Goal: Transaction & Acquisition: Obtain resource

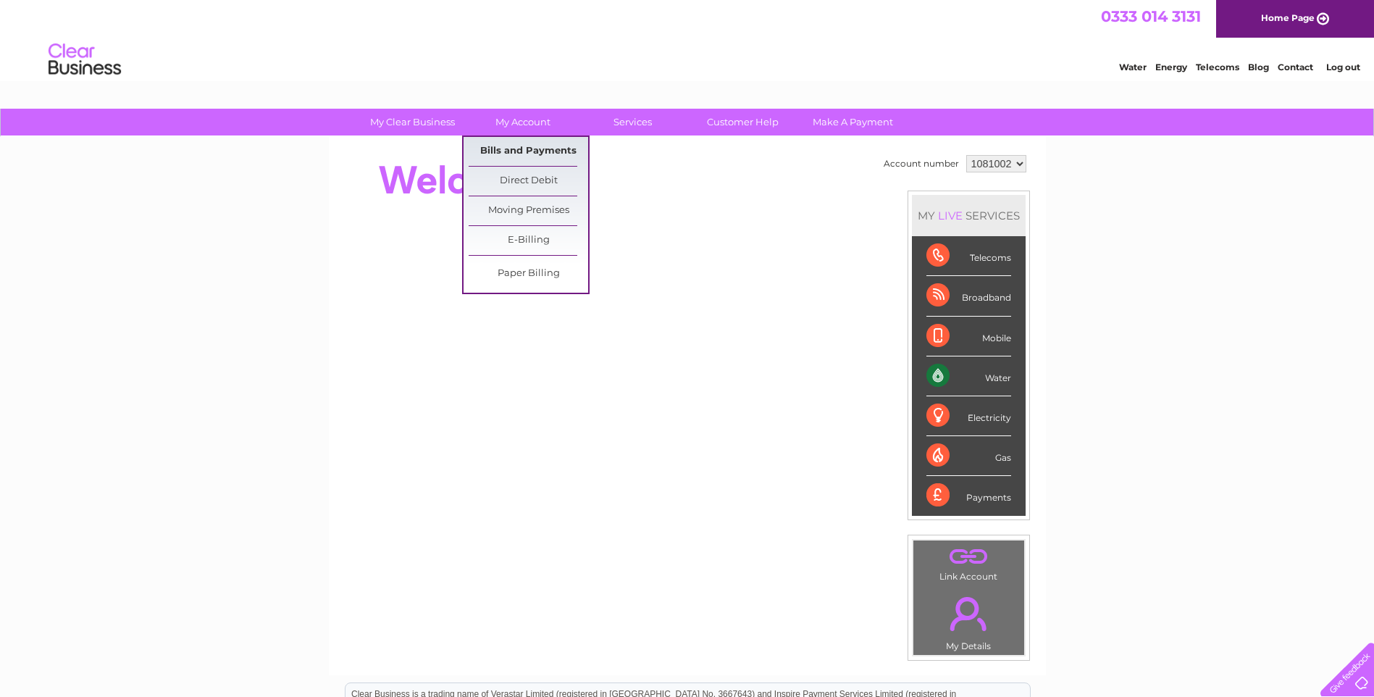
click at [531, 142] on link "Bills and Payments" at bounding box center [527, 151] width 119 height 29
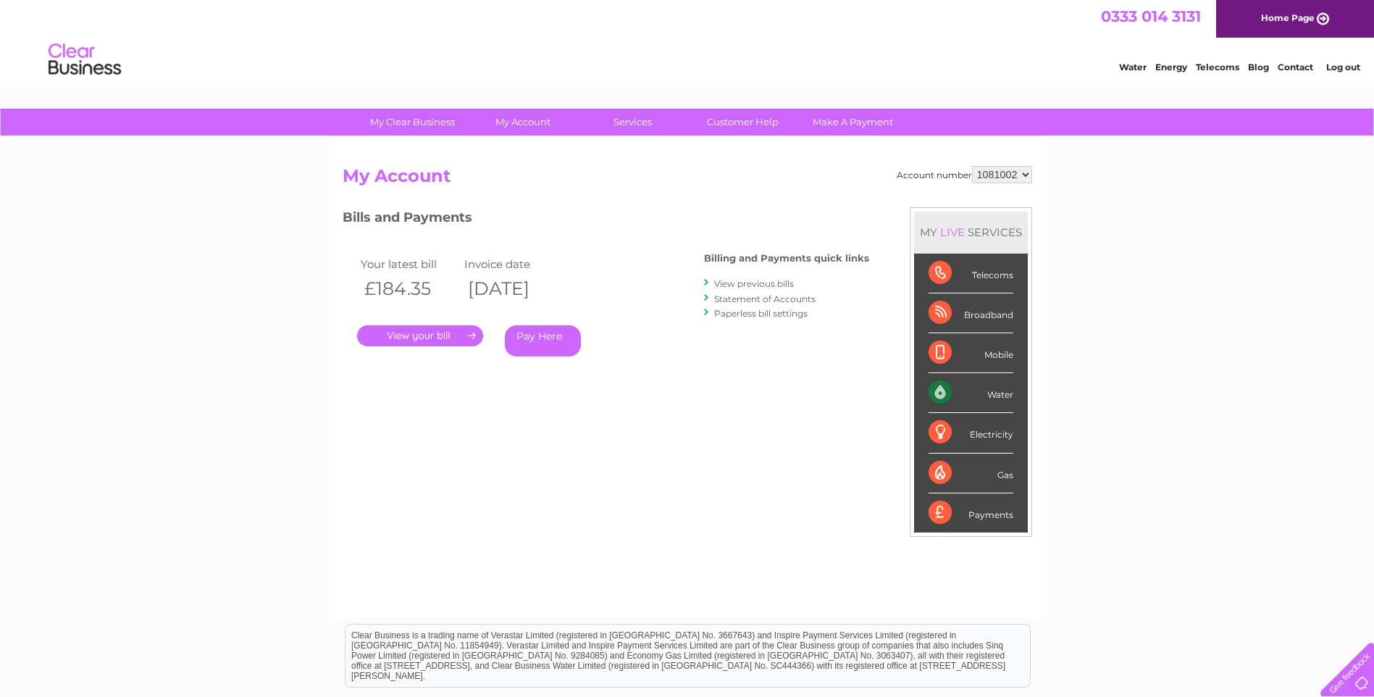
click at [734, 287] on link "View previous bills" at bounding box center [754, 283] width 80 height 11
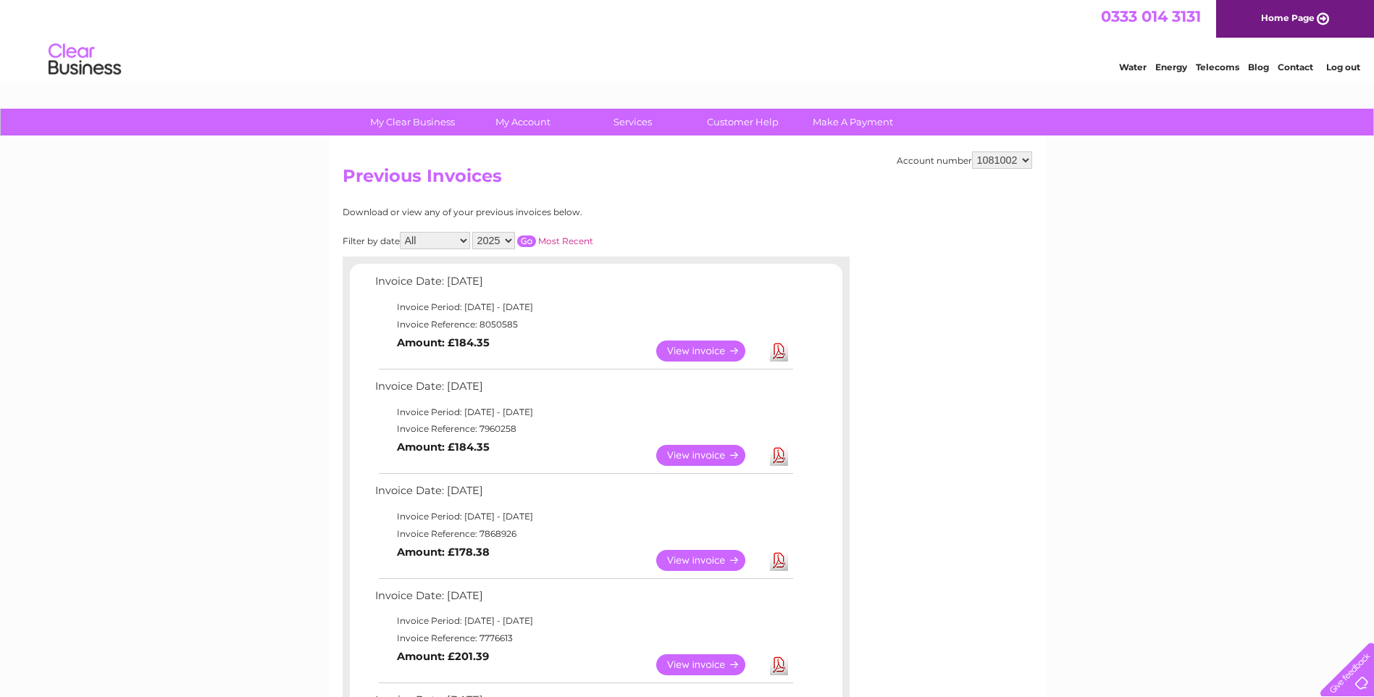
click at [783, 350] on link "Download" at bounding box center [779, 350] width 18 height 21
click at [1342, 67] on link "Log out" at bounding box center [1343, 67] width 34 height 11
